Goal: Task Accomplishment & Management: Manage account settings

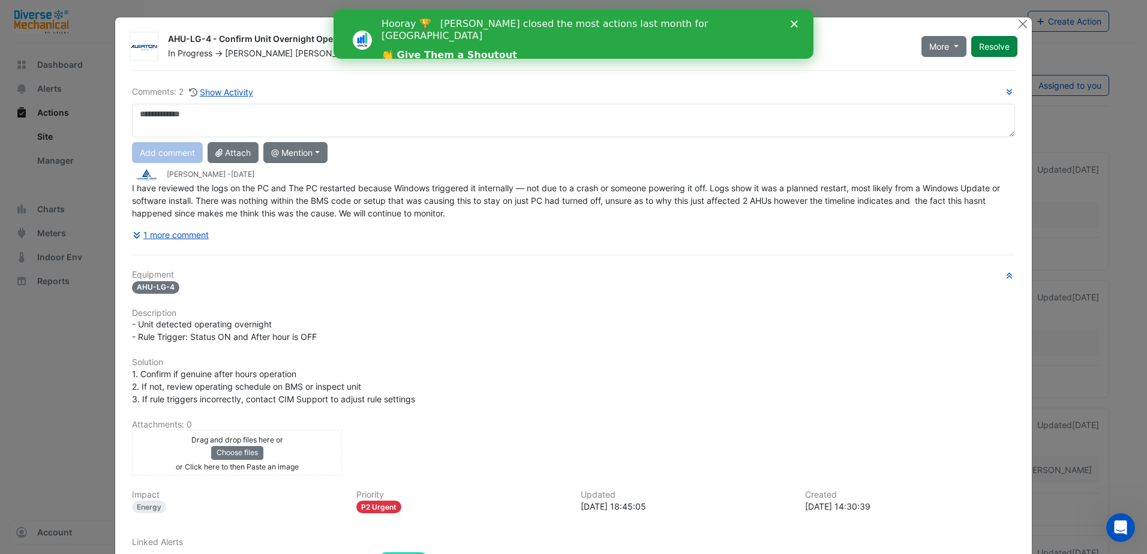
click at [796, 25] on polygon "Close" at bounding box center [794, 23] width 7 height 7
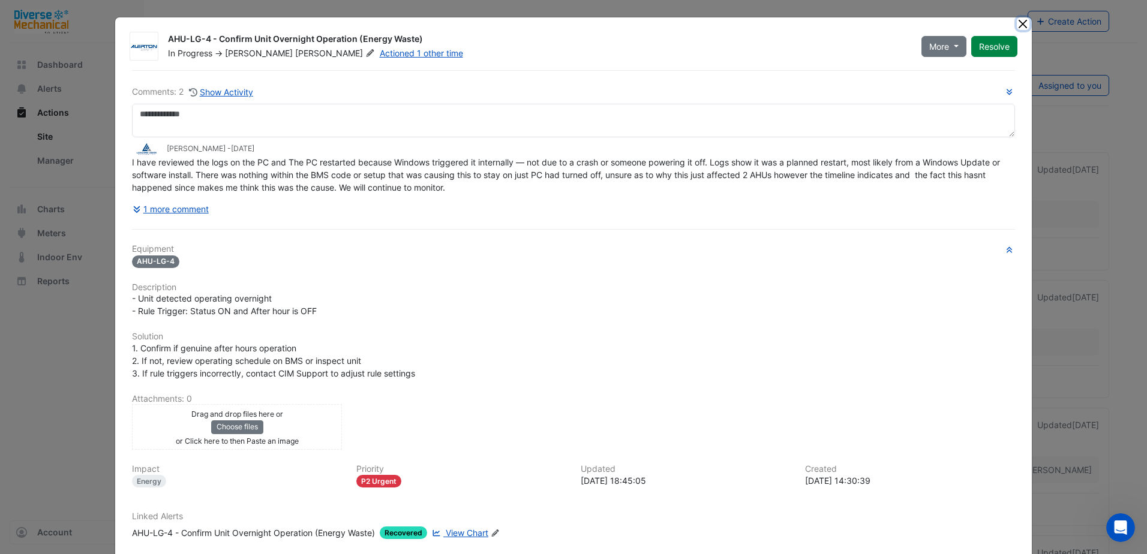
click at [1018, 25] on button "Close" at bounding box center [1023, 23] width 13 height 13
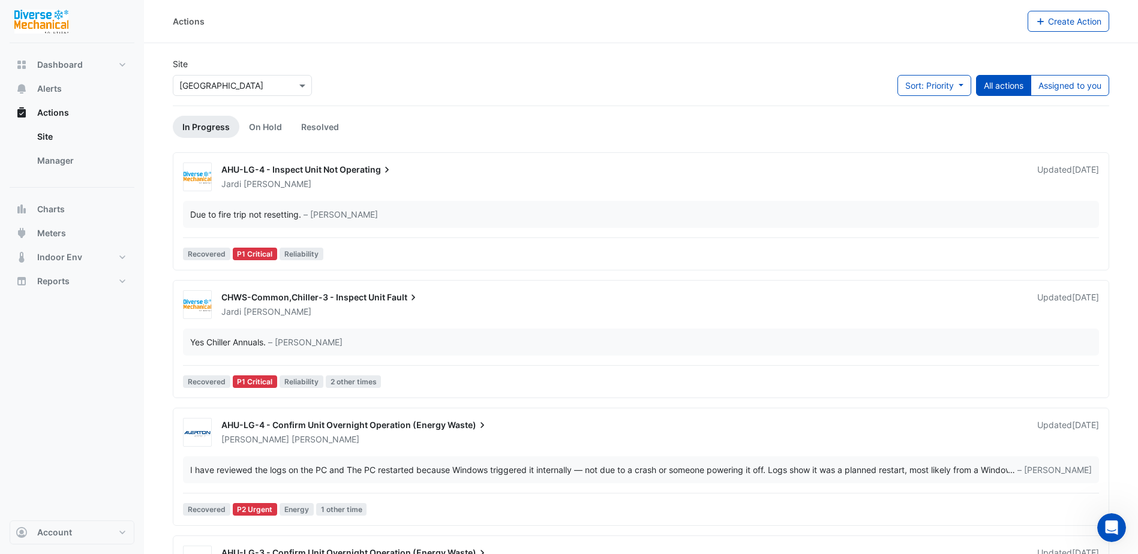
click at [520, 74] on div "Site Select a Site × [GEOGRAPHIC_DATA] Sort: Priority Priority Updated All acti…" at bounding box center [641, 82] width 951 height 48
click at [51, 134] on link "Site" at bounding box center [81, 137] width 107 height 24
click at [56, 87] on span "Alerts" at bounding box center [49, 89] width 25 height 12
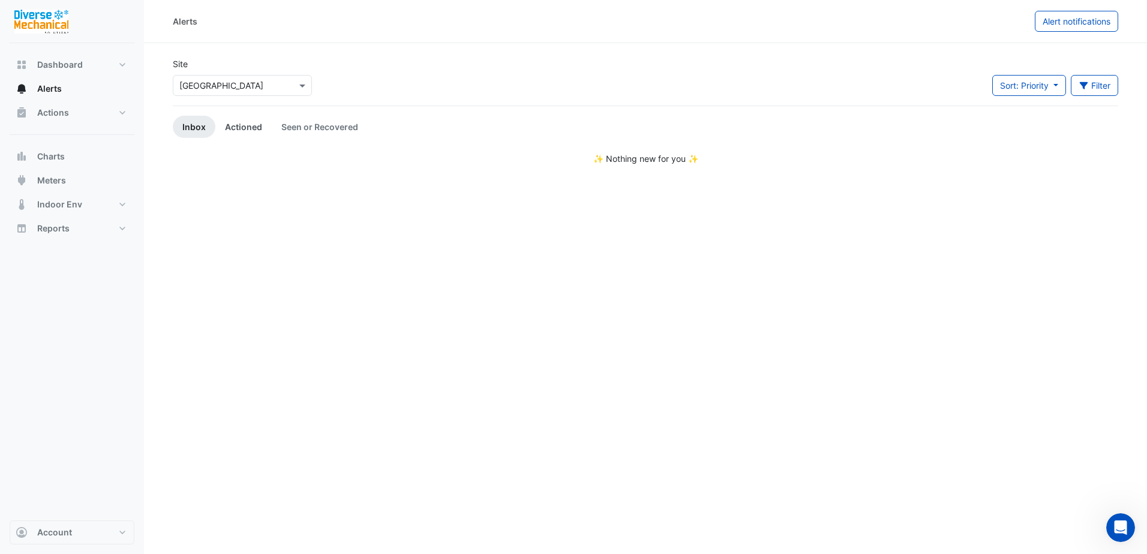
click at [238, 128] on link "Actioned" at bounding box center [243, 127] width 56 height 22
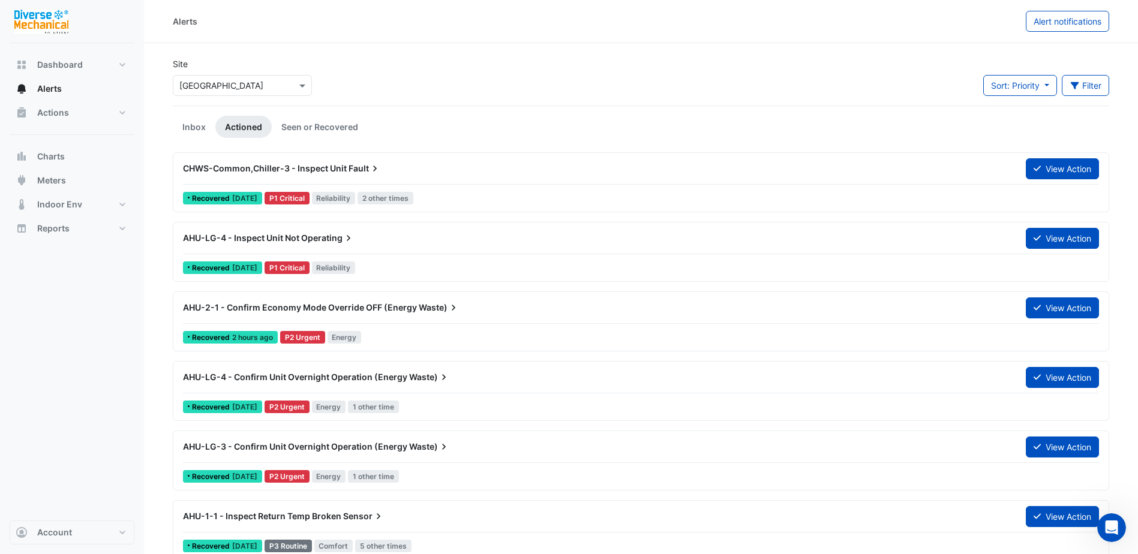
click at [344, 35] on div "Alerts Alert notifications" at bounding box center [641, 21] width 994 height 43
click at [278, 28] on div "Alerts" at bounding box center [599, 21] width 853 height 21
click at [382, 62] on div "Site Select a Site × [GEOGRAPHIC_DATA] Sort: Priority Priority Updated Filter T…" at bounding box center [641, 82] width 951 height 48
click at [297, 28] on div "Alerts" at bounding box center [599, 21] width 853 height 21
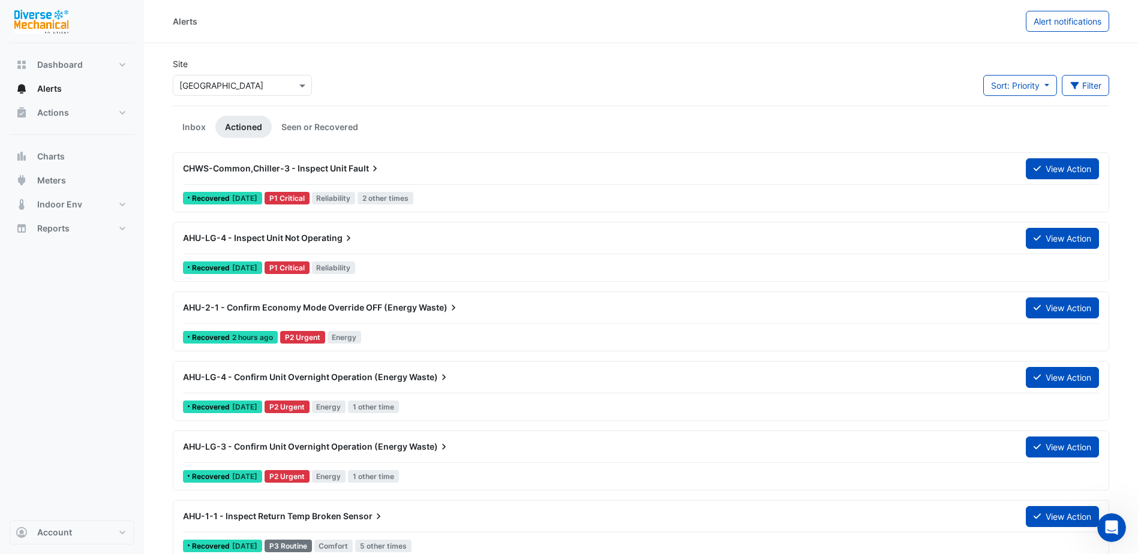
click at [265, 16] on div "Alerts" at bounding box center [599, 21] width 853 height 21
click at [256, 25] on div "Alerts" at bounding box center [599, 21] width 853 height 21
click at [259, 58] on div "Site Select a Site × [GEOGRAPHIC_DATA]" at bounding box center [242, 77] width 139 height 38
click at [258, 28] on div "Alerts" at bounding box center [599, 21] width 853 height 21
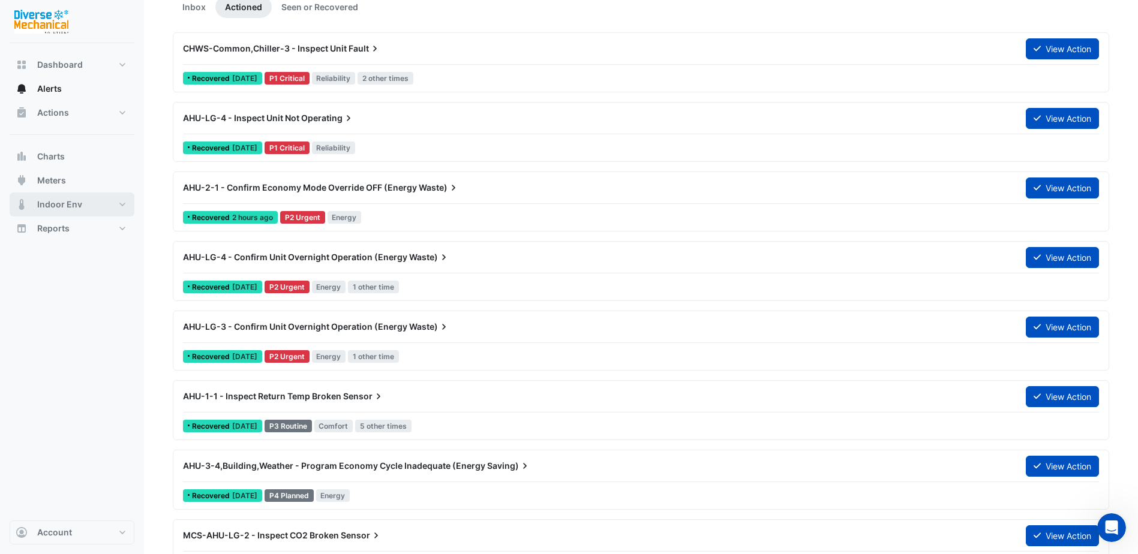
scroll to position [60, 0]
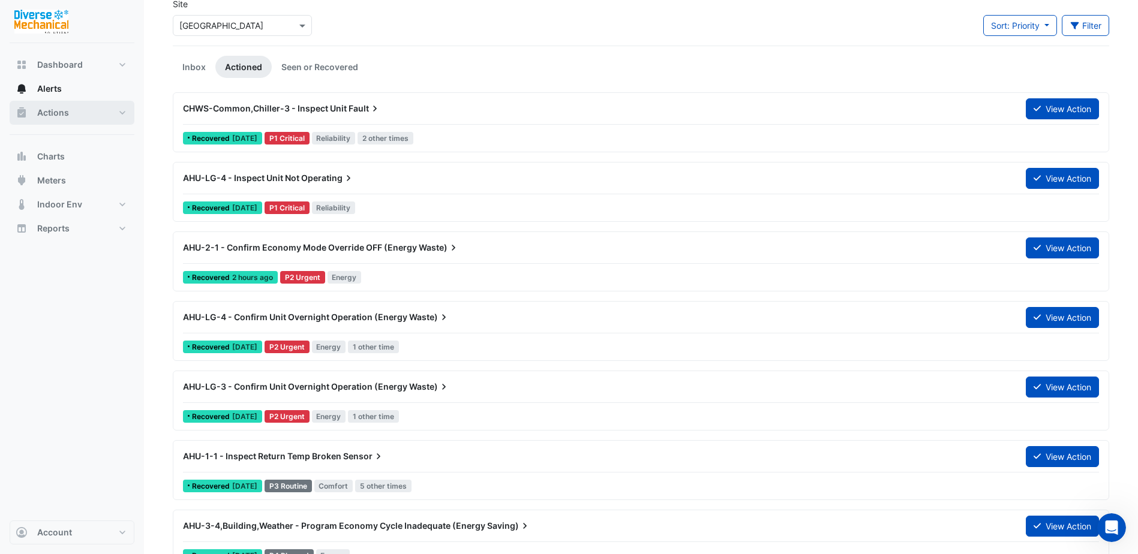
click at [123, 110] on button "Actions" at bounding box center [72, 113] width 125 height 24
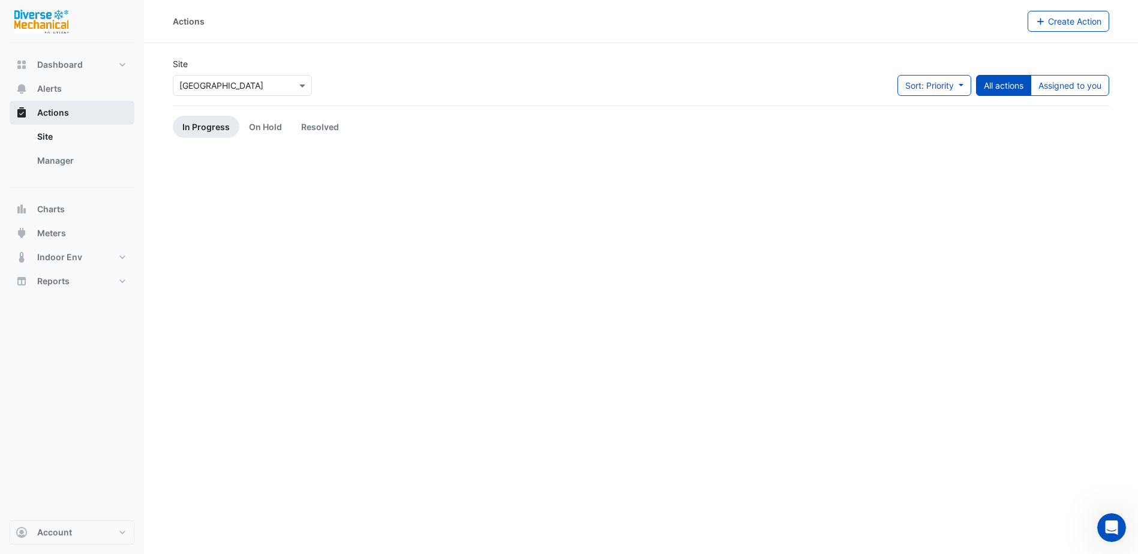
click at [58, 113] on span "Actions" at bounding box center [53, 113] width 32 height 12
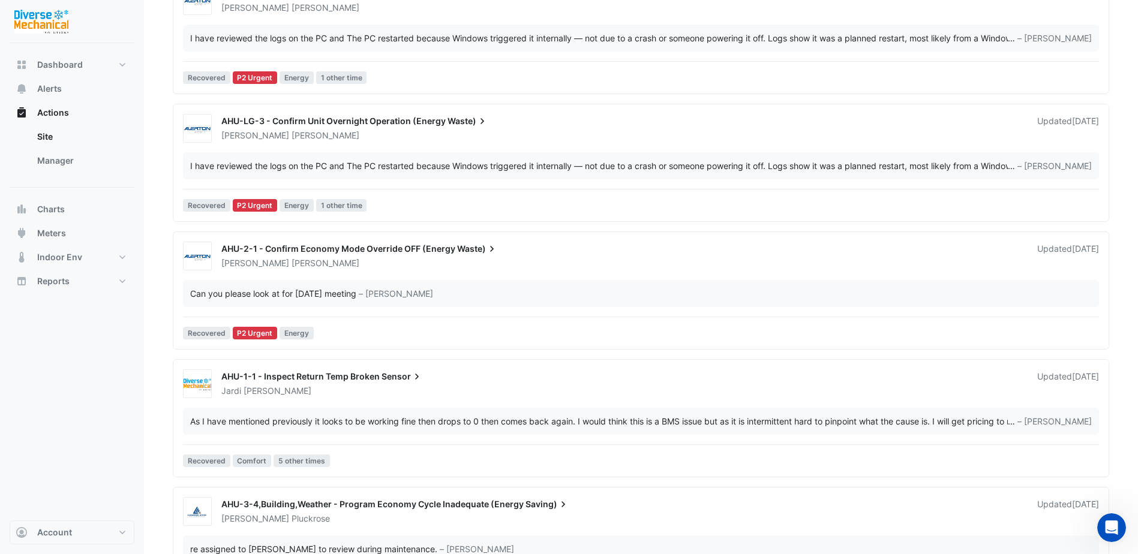
scroll to position [480, 0]
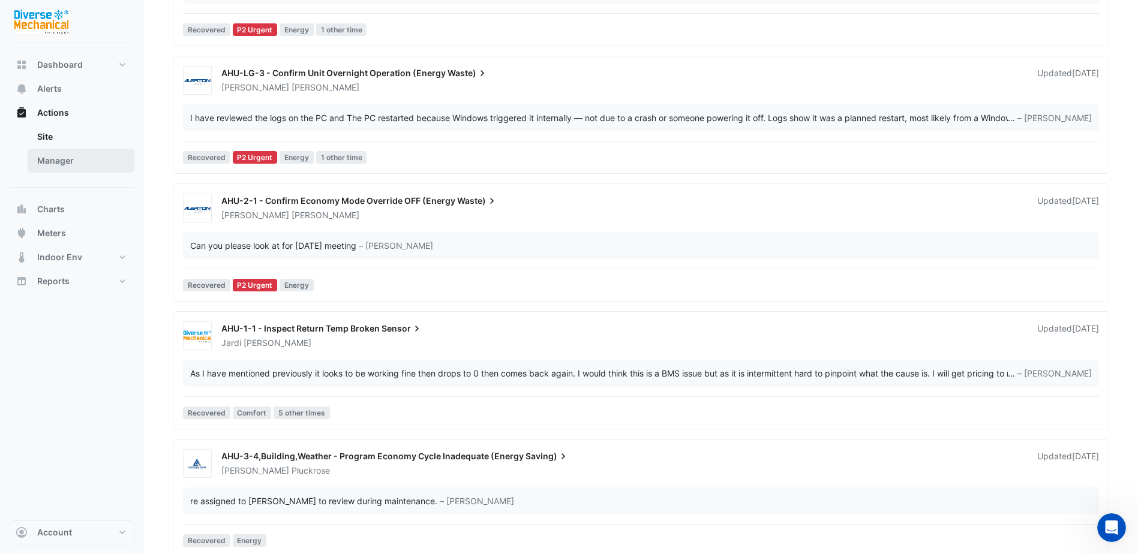
click at [58, 164] on link "Manager" at bounding box center [81, 161] width 107 height 24
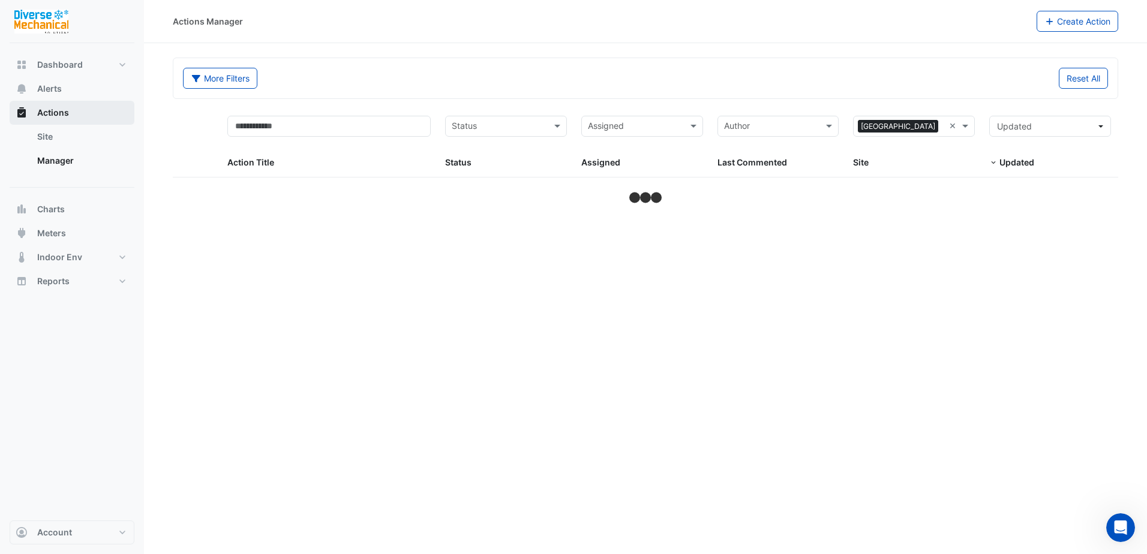
select select "**"
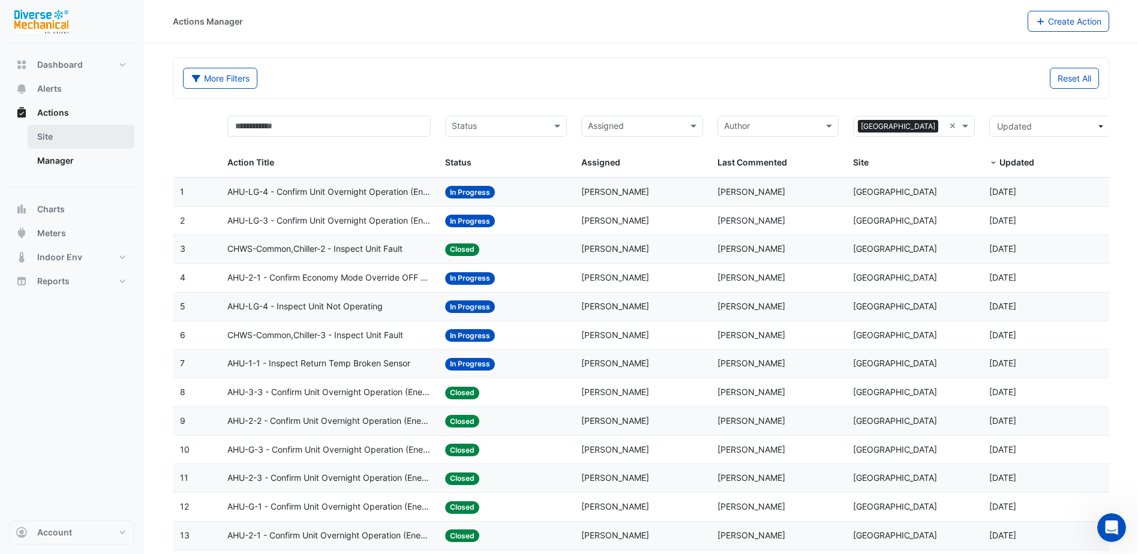
click at [53, 134] on link "Site" at bounding box center [81, 137] width 107 height 24
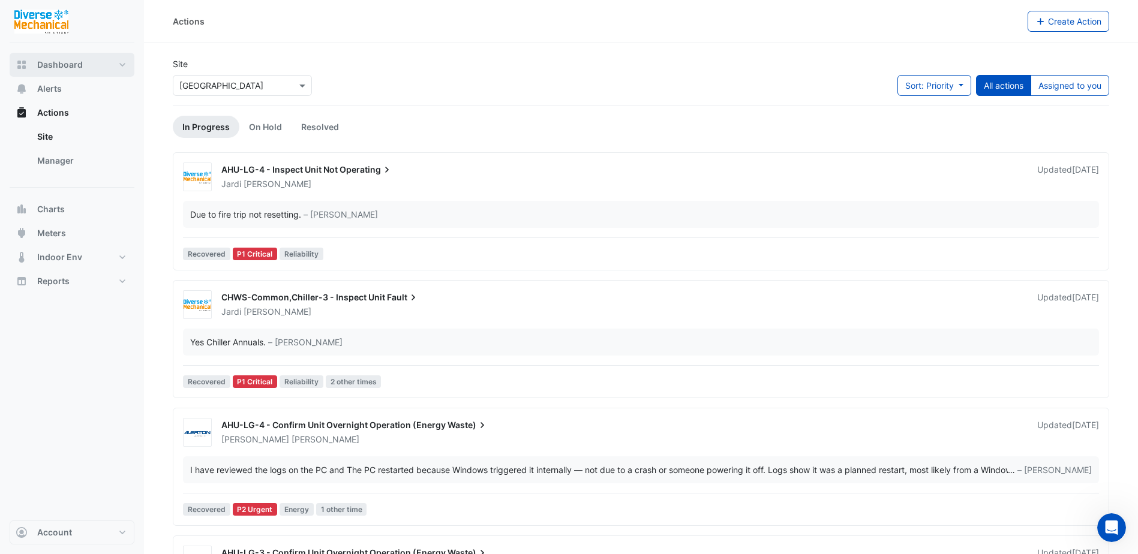
click at [54, 66] on span "Dashboard" at bounding box center [60, 65] width 46 height 12
select select "**"
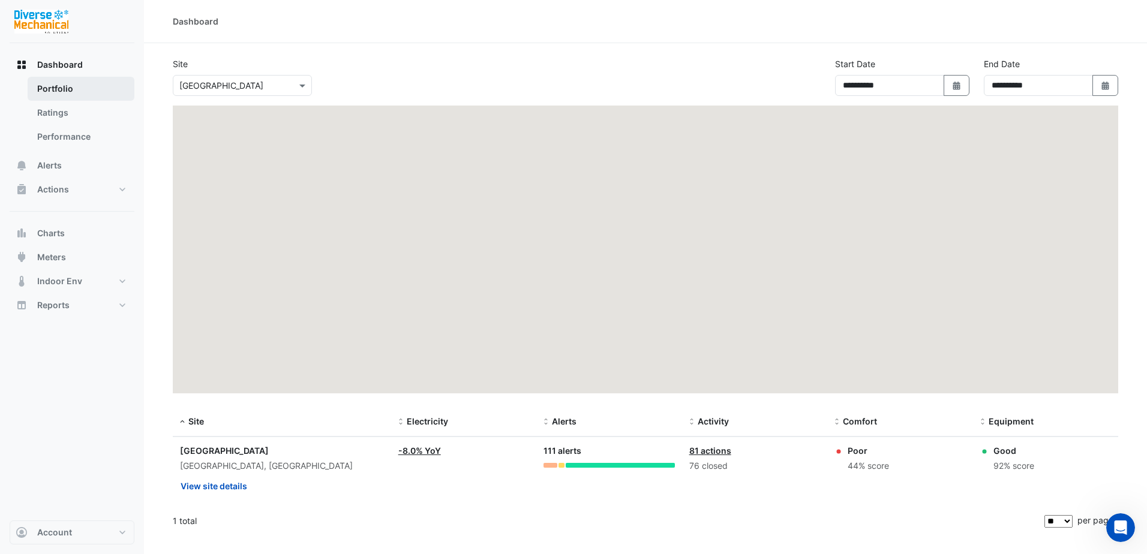
click at [52, 89] on link "Portfolio" at bounding box center [81, 89] width 107 height 24
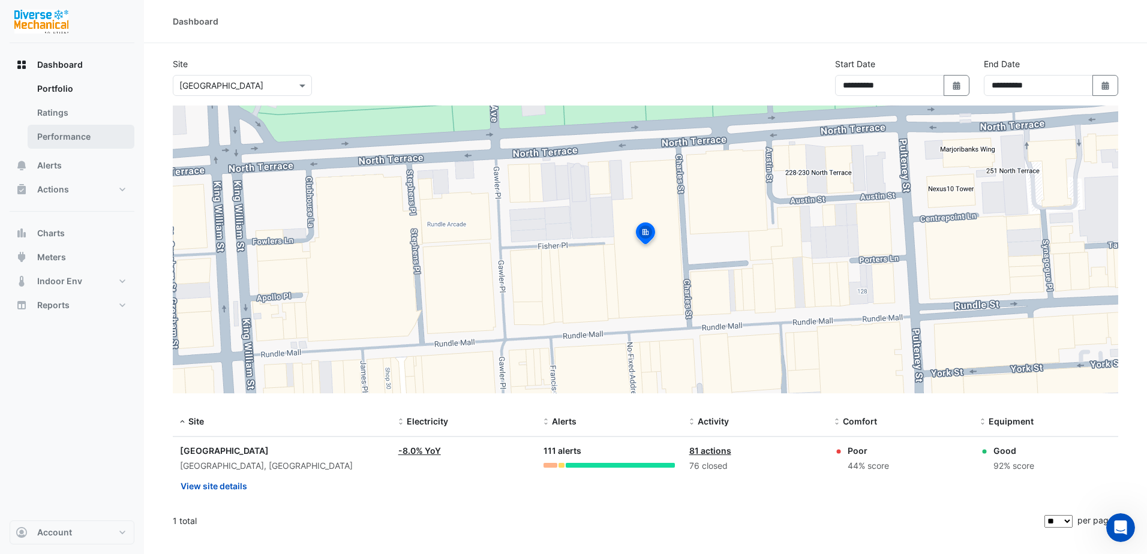
click at [65, 139] on link "Performance" at bounding box center [81, 137] width 107 height 24
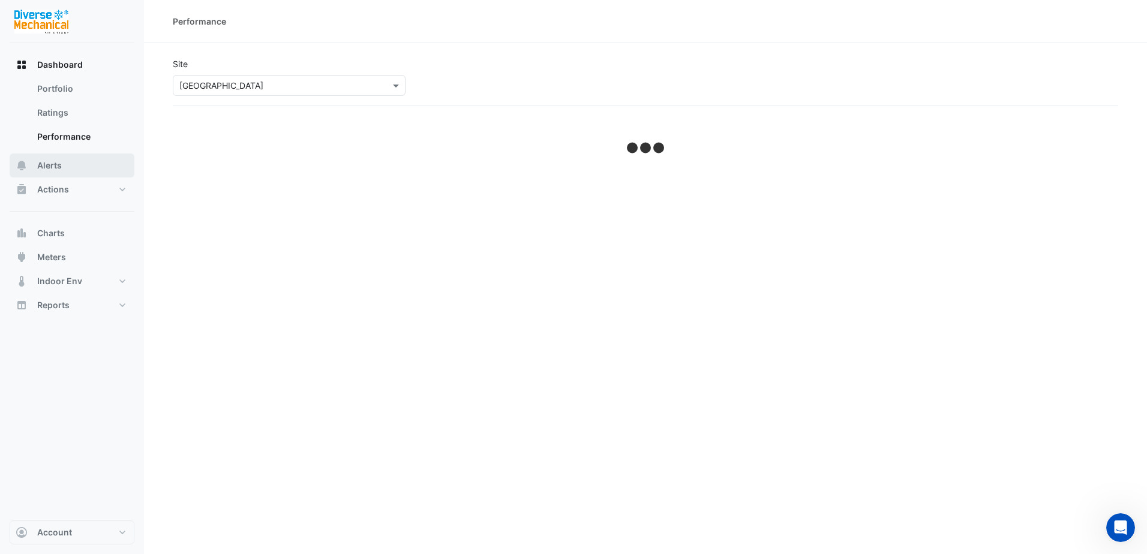
click at [52, 166] on span "Alerts" at bounding box center [49, 166] width 25 height 12
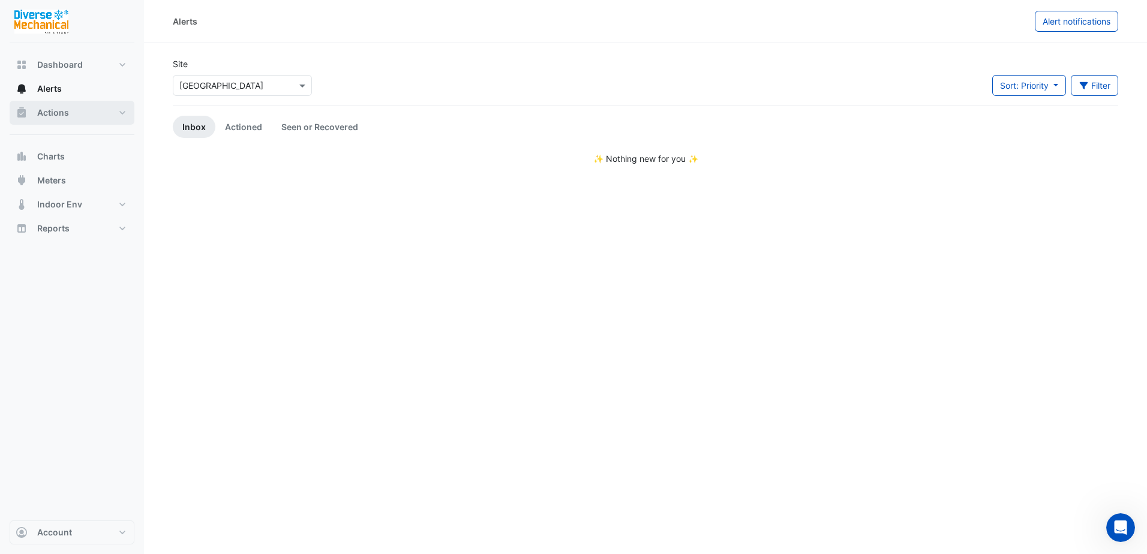
click at [62, 111] on span "Actions" at bounding box center [53, 113] width 32 height 12
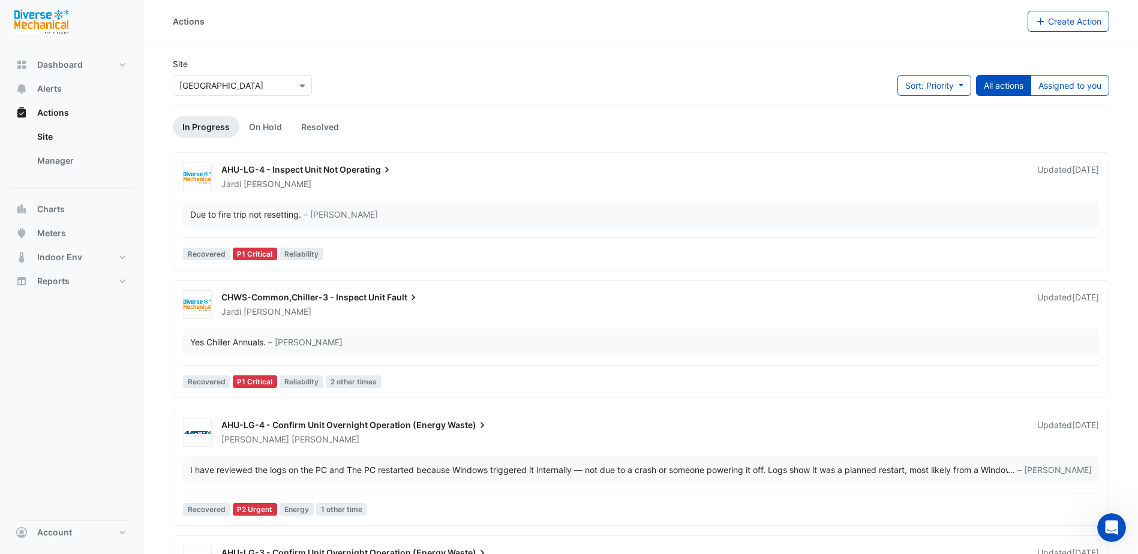
click at [463, 78] on div "Site Select a Site × [GEOGRAPHIC_DATA] Sort: Priority Priority Updated All acti…" at bounding box center [641, 82] width 951 height 48
click at [50, 115] on span "Actions" at bounding box center [53, 113] width 32 height 12
click at [45, 163] on link "Manager" at bounding box center [81, 161] width 107 height 24
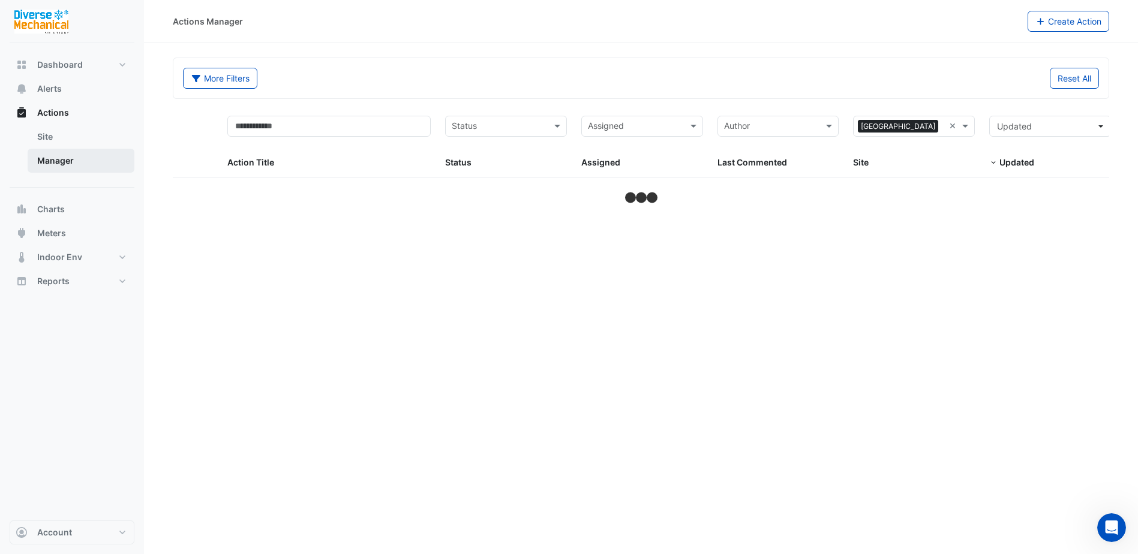
select select "**"
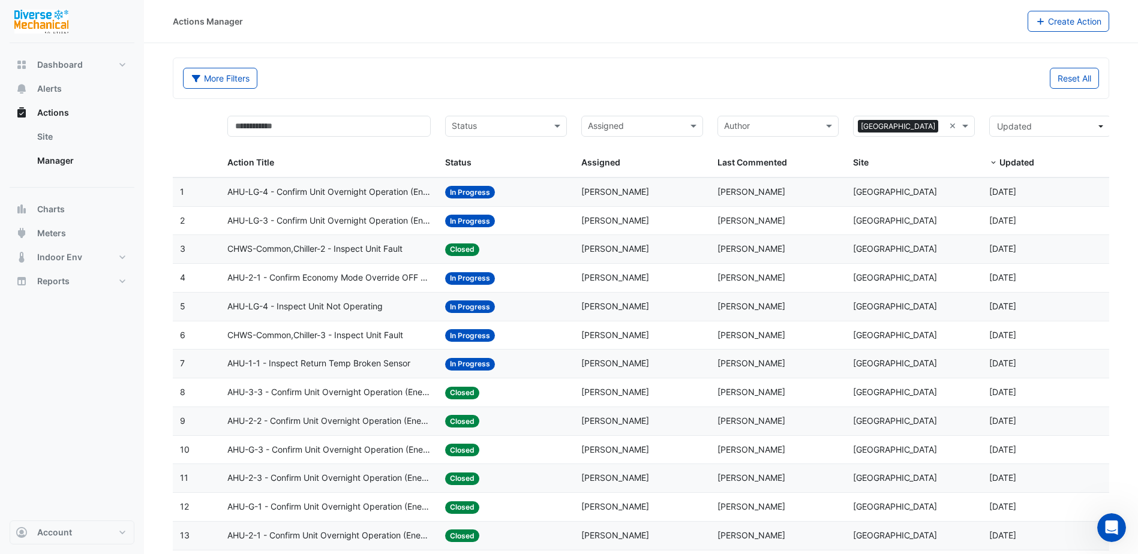
click at [386, 279] on span "AHU-2-1 - Confirm Economy Mode Override OFF (Energy Waste)" at bounding box center [328, 278] width 203 height 14
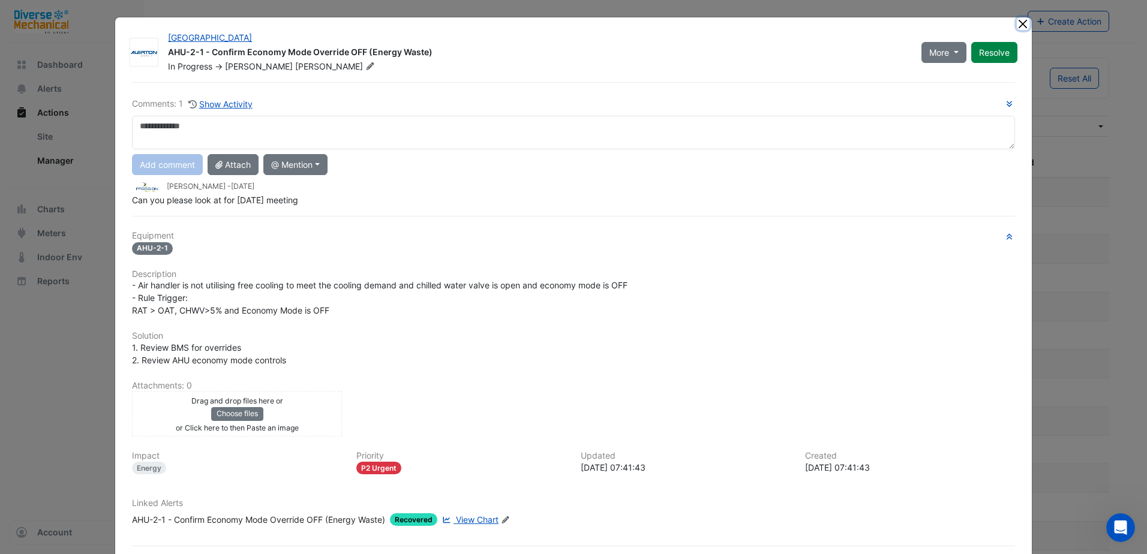
click at [1020, 25] on button "Close" at bounding box center [1023, 23] width 13 height 13
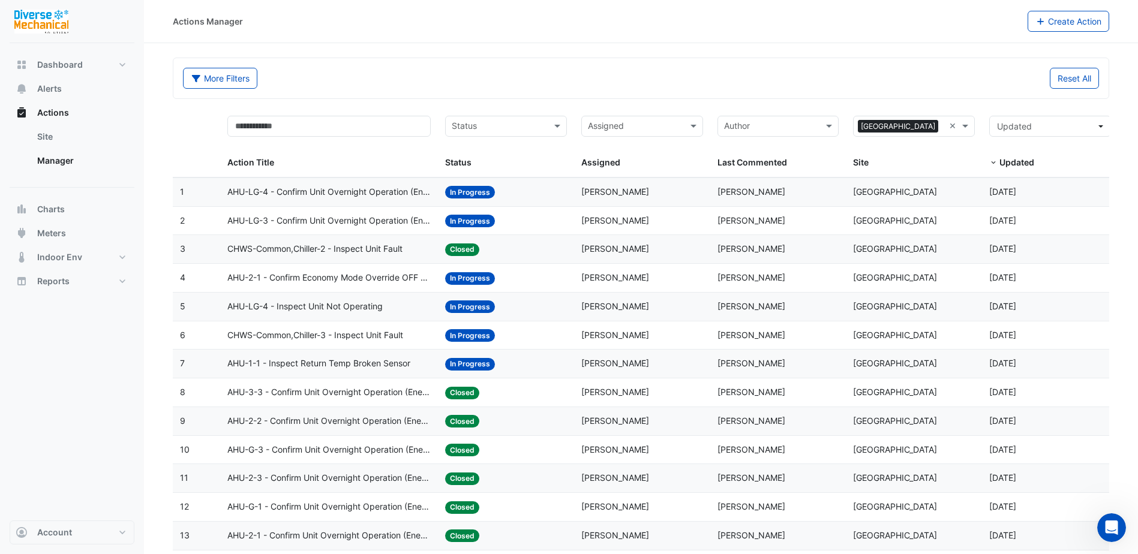
click at [424, 66] on div "More Filters Reset All" at bounding box center [641, 78] width 936 height 40
click at [42, 66] on span "Dashboard" at bounding box center [60, 65] width 46 height 12
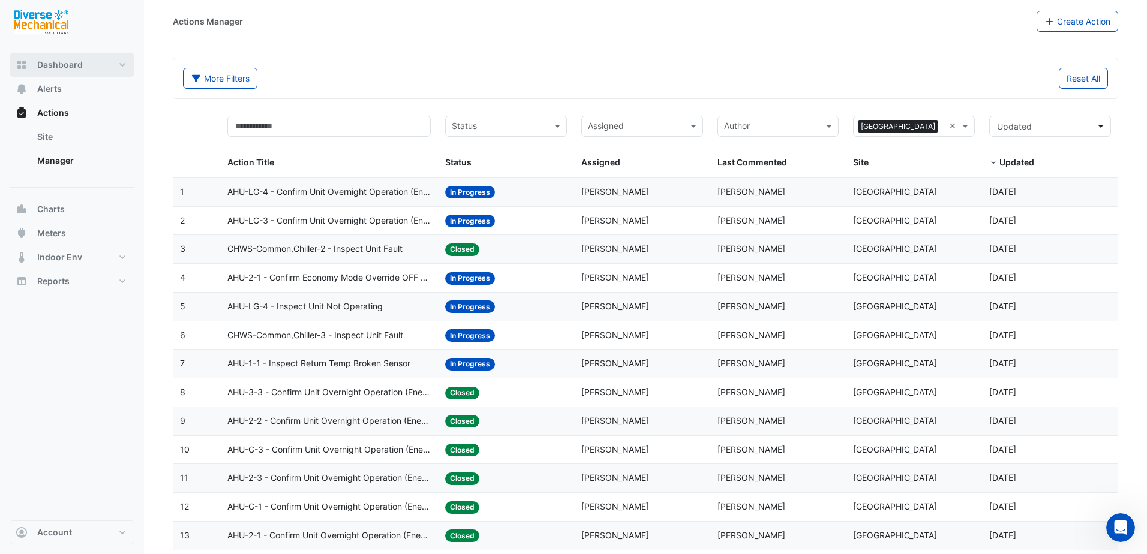
select select "**"
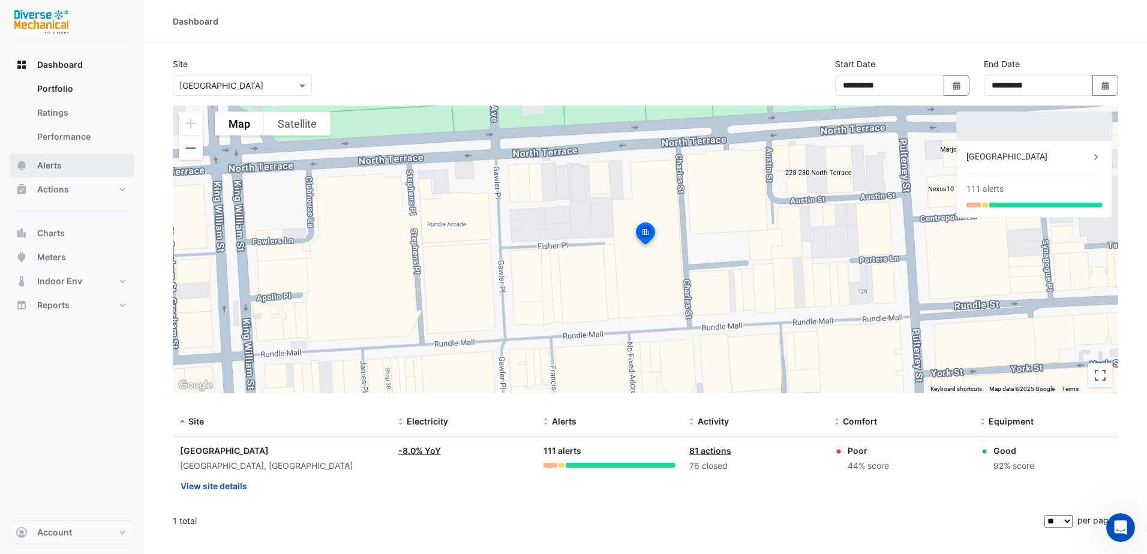
click at [41, 169] on span "Alerts" at bounding box center [49, 166] width 25 height 12
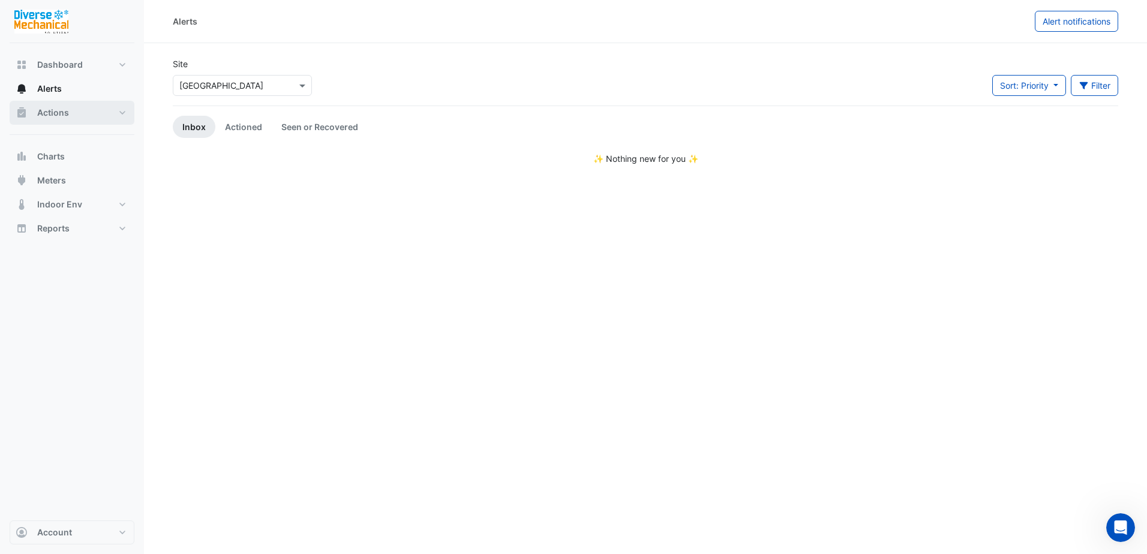
click at [48, 114] on span "Actions" at bounding box center [53, 113] width 32 height 12
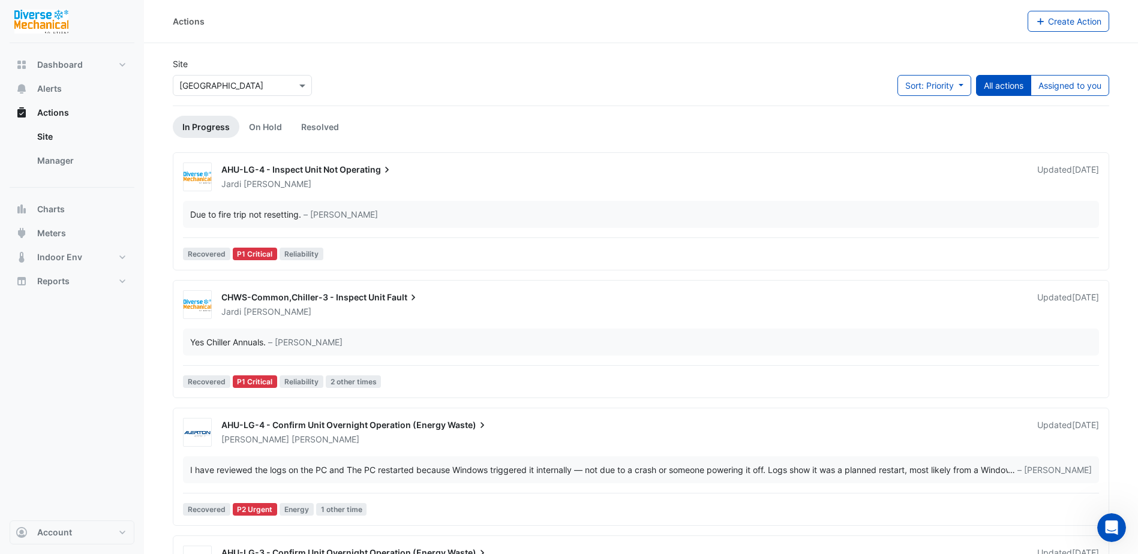
click at [566, 59] on div "Site Select a Site × [GEOGRAPHIC_DATA] Sort: Priority Priority Updated All acti…" at bounding box center [641, 82] width 951 height 48
click at [382, 37] on div "Actions Create Action" at bounding box center [641, 21] width 994 height 43
click at [106, 369] on div "Dashboard Portfolio Ratings Performance Alerts Actions Site Manager Charts" at bounding box center [72, 282] width 125 height 478
click at [394, 27] on div "Actions" at bounding box center [600, 21] width 855 height 21
